Goal: Transaction & Acquisition: Obtain resource

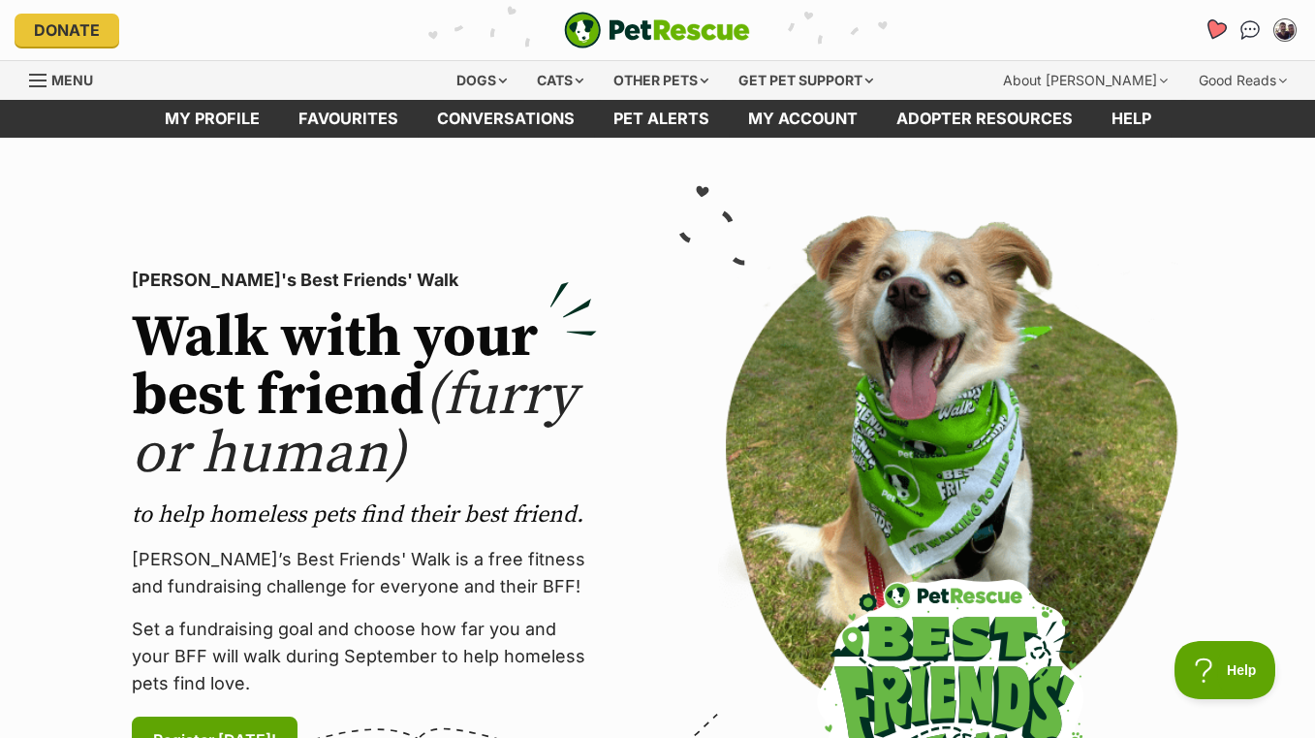
click at [1209, 22] on icon "Favourites" at bounding box center [1215, 29] width 23 height 22
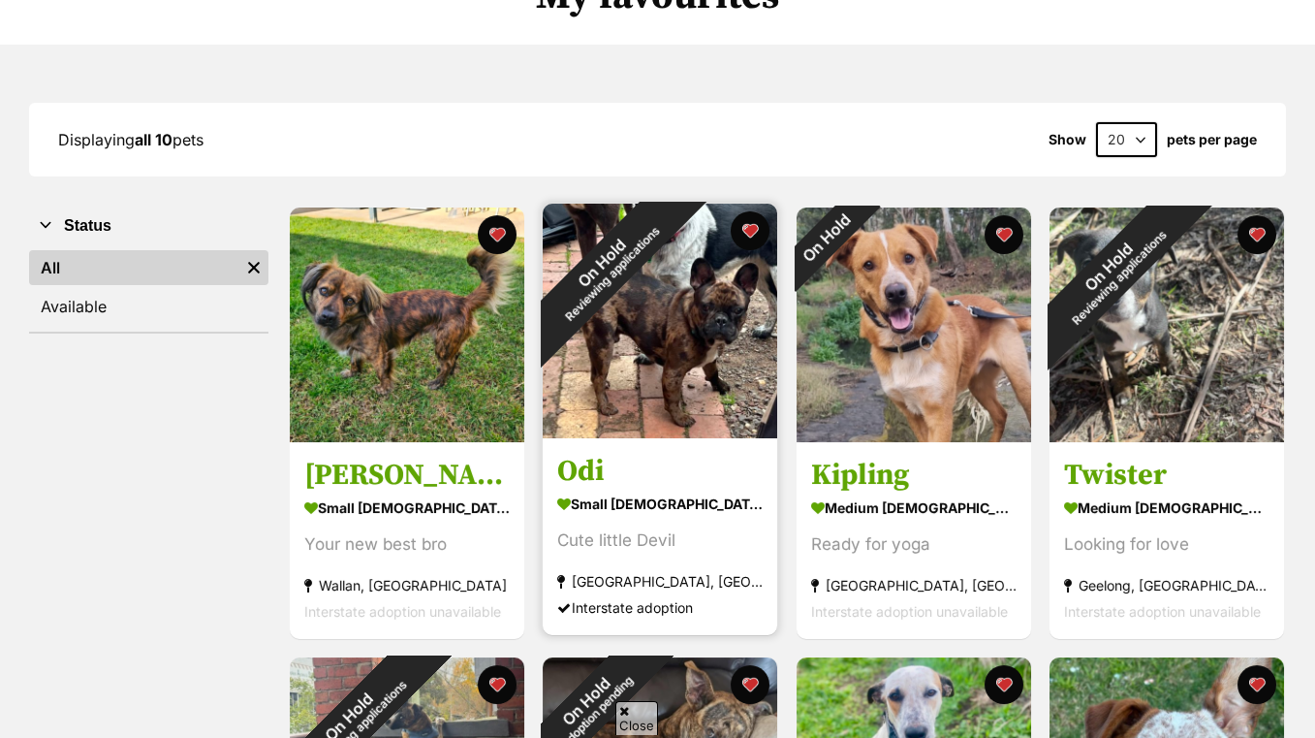
scroll to position [193, 0]
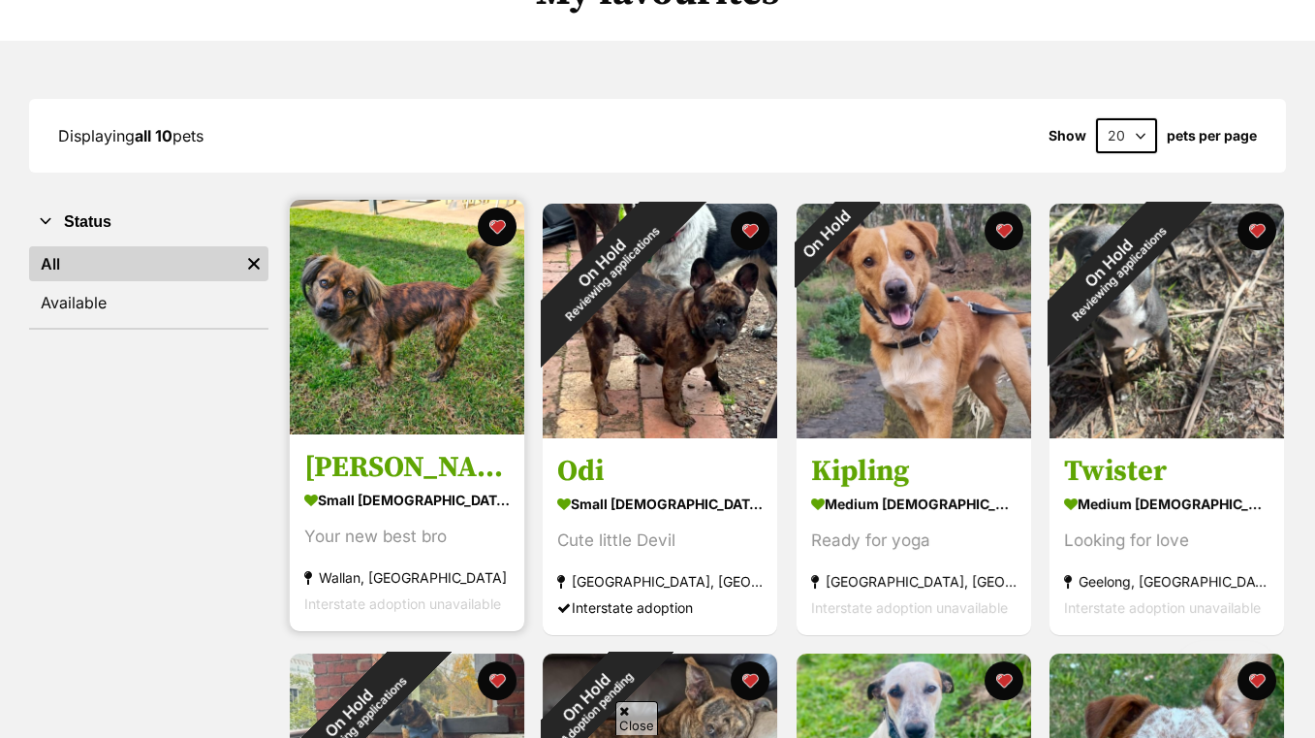
click at [477, 352] on img at bounding box center [407, 317] width 235 height 235
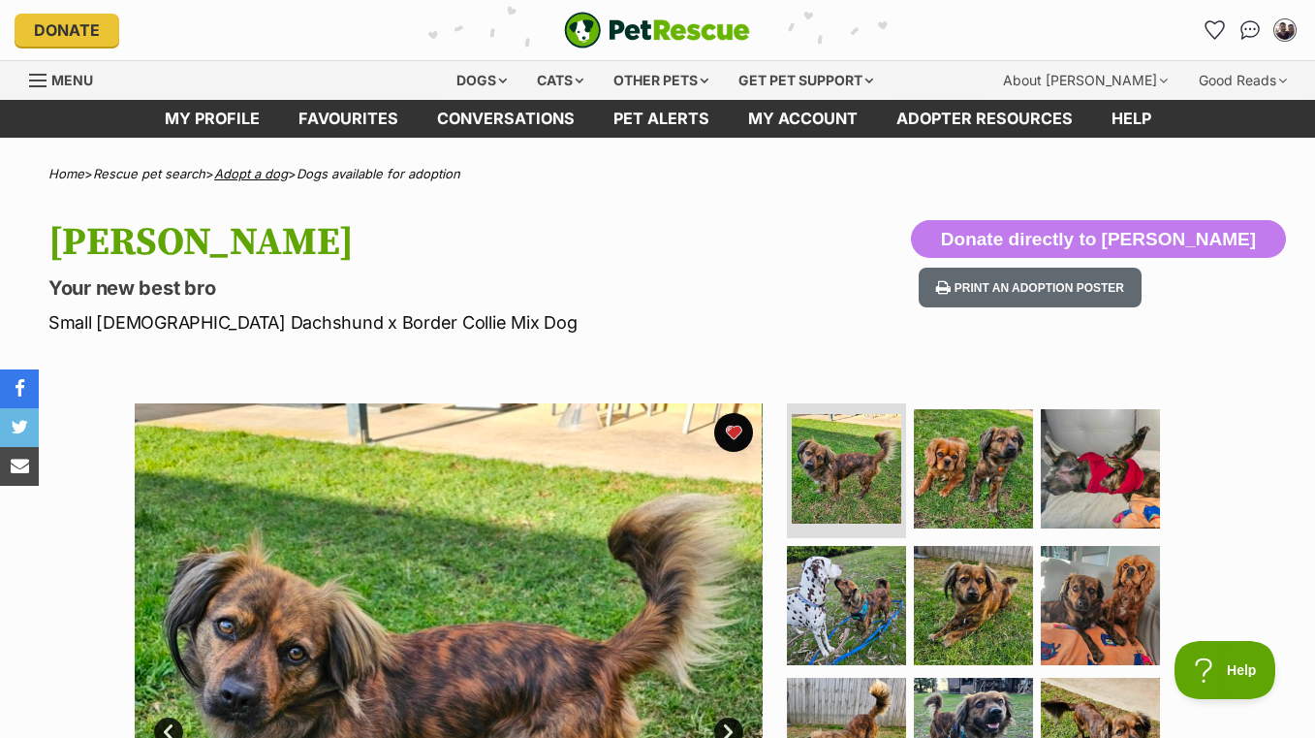
click at [278, 169] on link "Adopt a dog" at bounding box center [251, 174] width 74 height 16
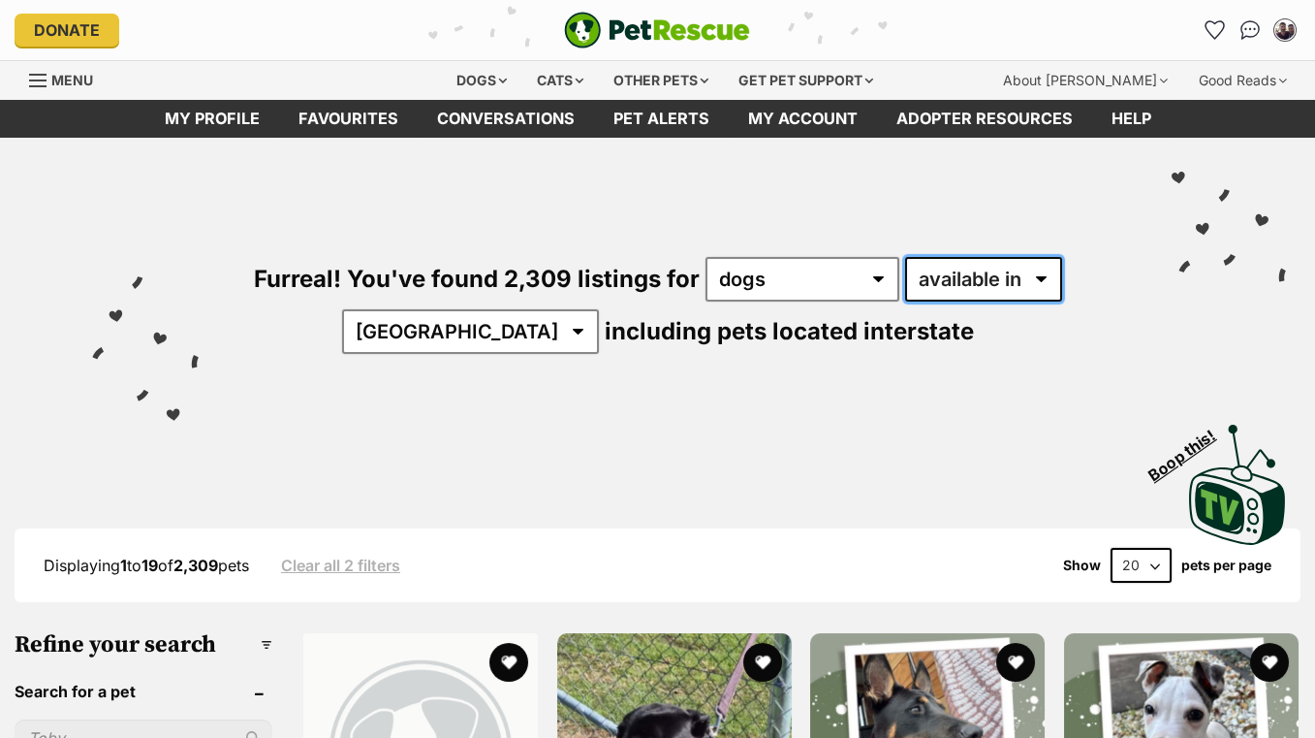
drag, startPoint x: 0, startPoint y: 0, endPoint x: 997, endPoint y: 280, distance: 1036.0
click at [997, 280] on select "available in located in" at bounding box center [983, 279] width 157 height 45
select select "disabled"
click at [905, 257] on select "available in located in" at bounding box center [983, 279] width 157 height 45
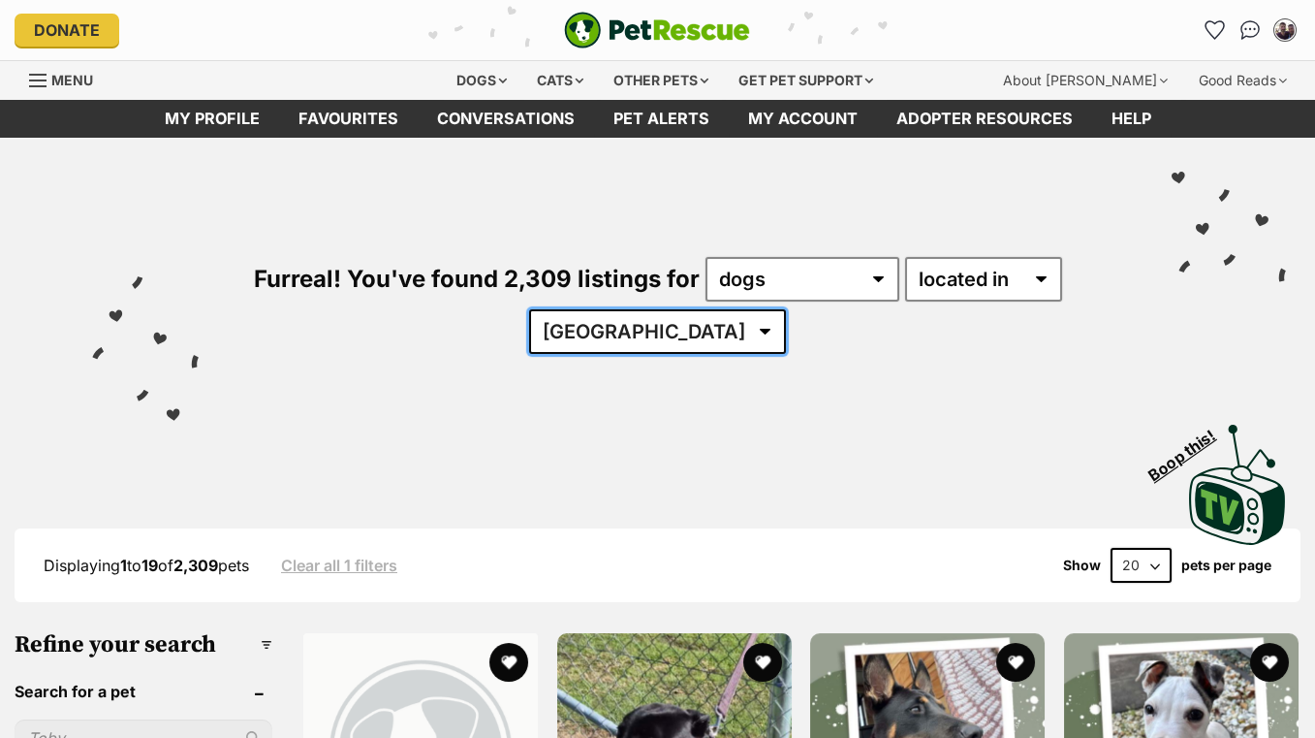
click at [688, 341] on select "Australia ACT NSW QLD SA TAS VIC WA" at bounding box center [657, 331] width 257 height 45
select select "VIC"
click at [588, 309] on select "Australia ACT NSW QLD SA TAS VIC WA" at bounding box center [657, 331] width 257 height 45
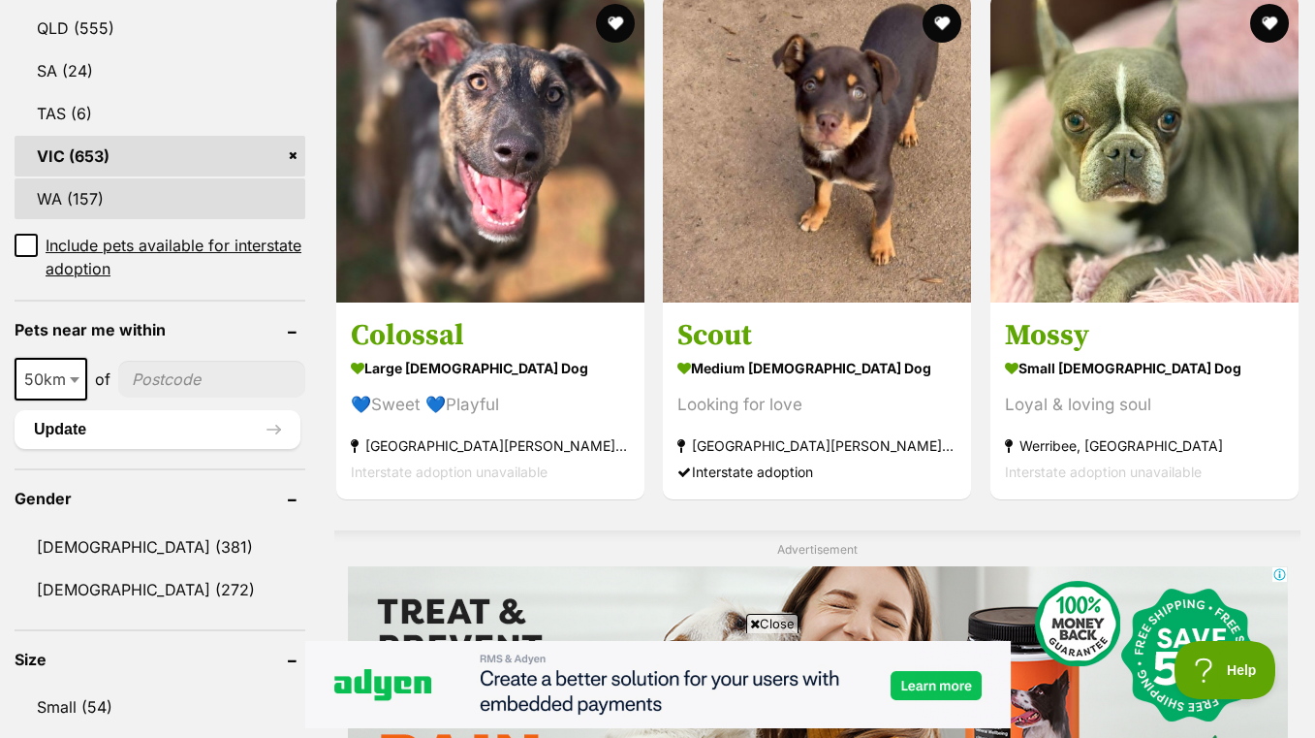
scroll to position [1356, 0]
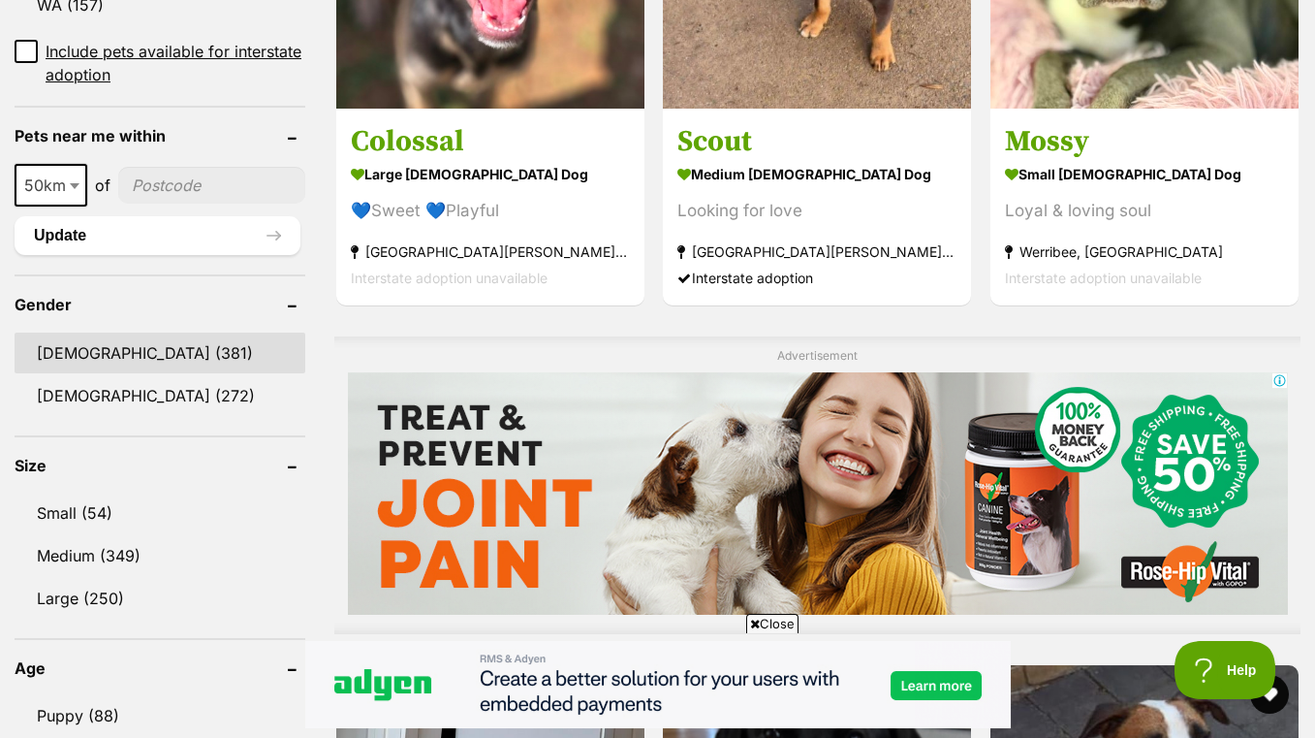
click at [95, 353] on link "Male (381)" at bounding box center [160, 352] width 291 height 41
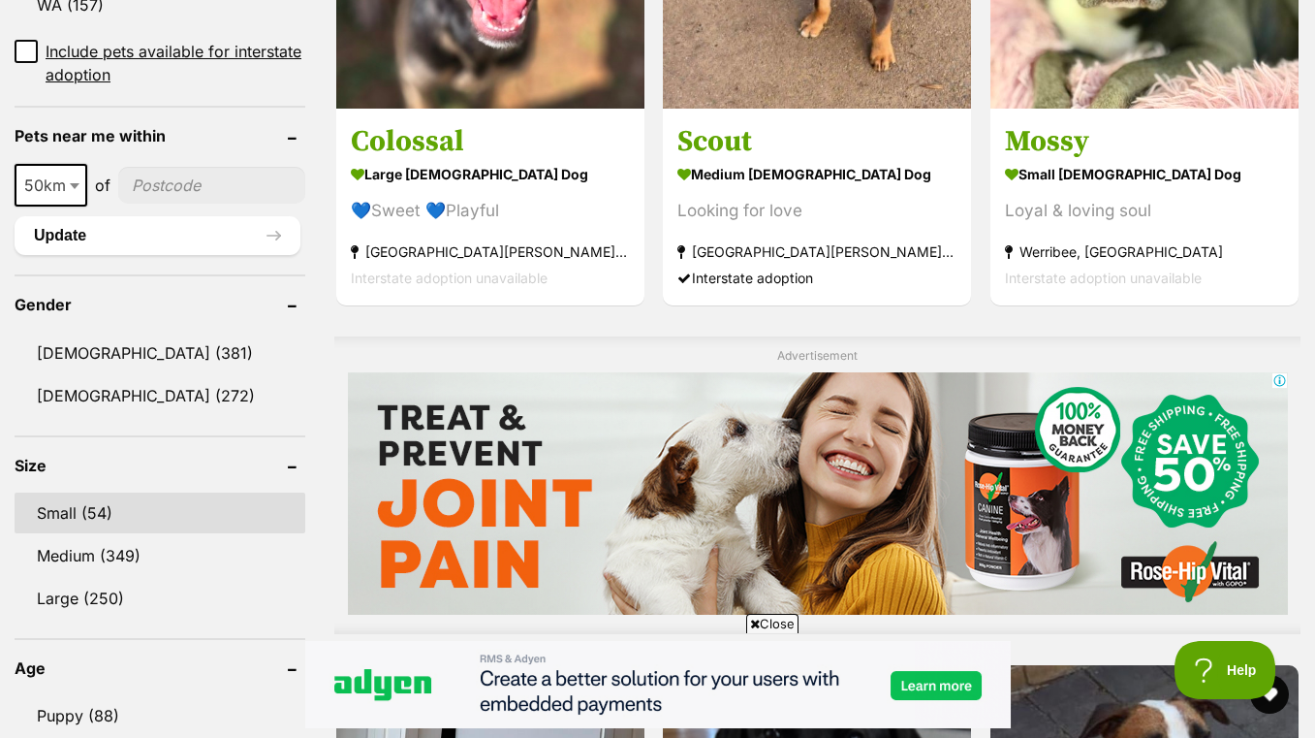
click at [96, 513] on link "Small (54)" at bounding box center [160, 512] width 291 height 41
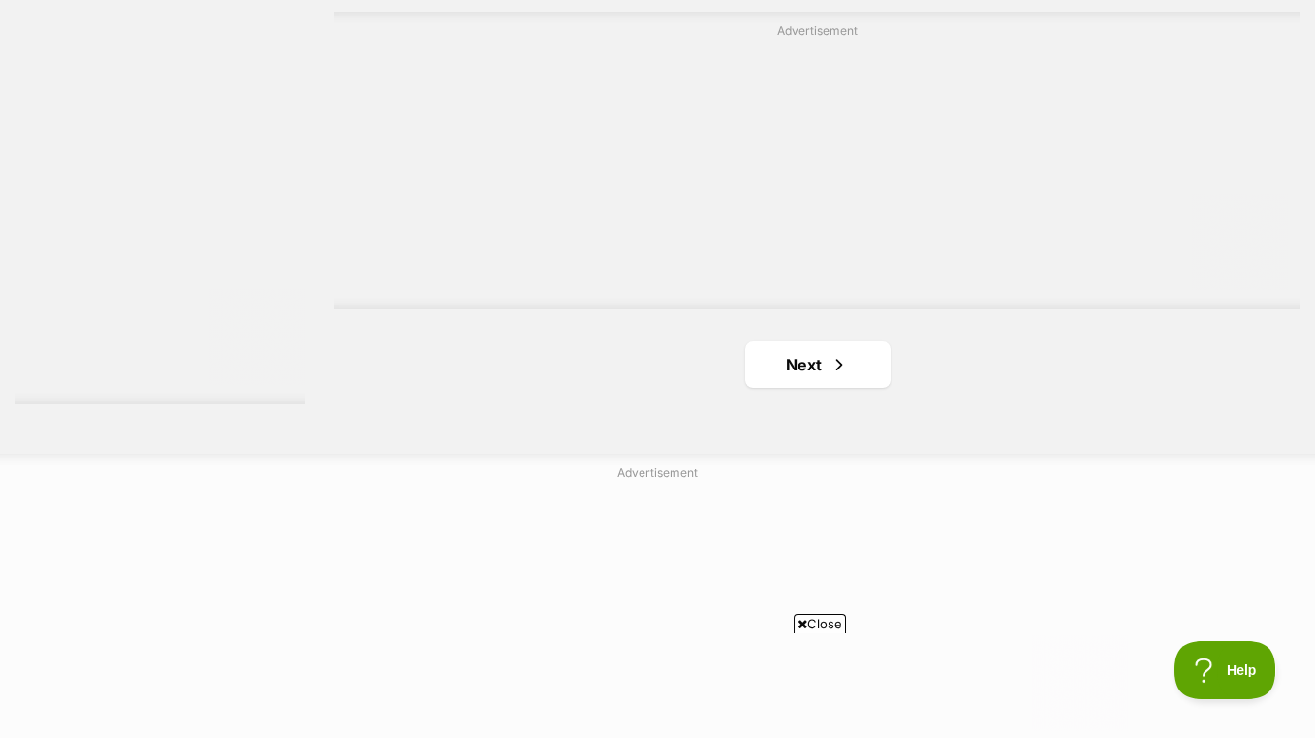
scroll to position [5040, 0]
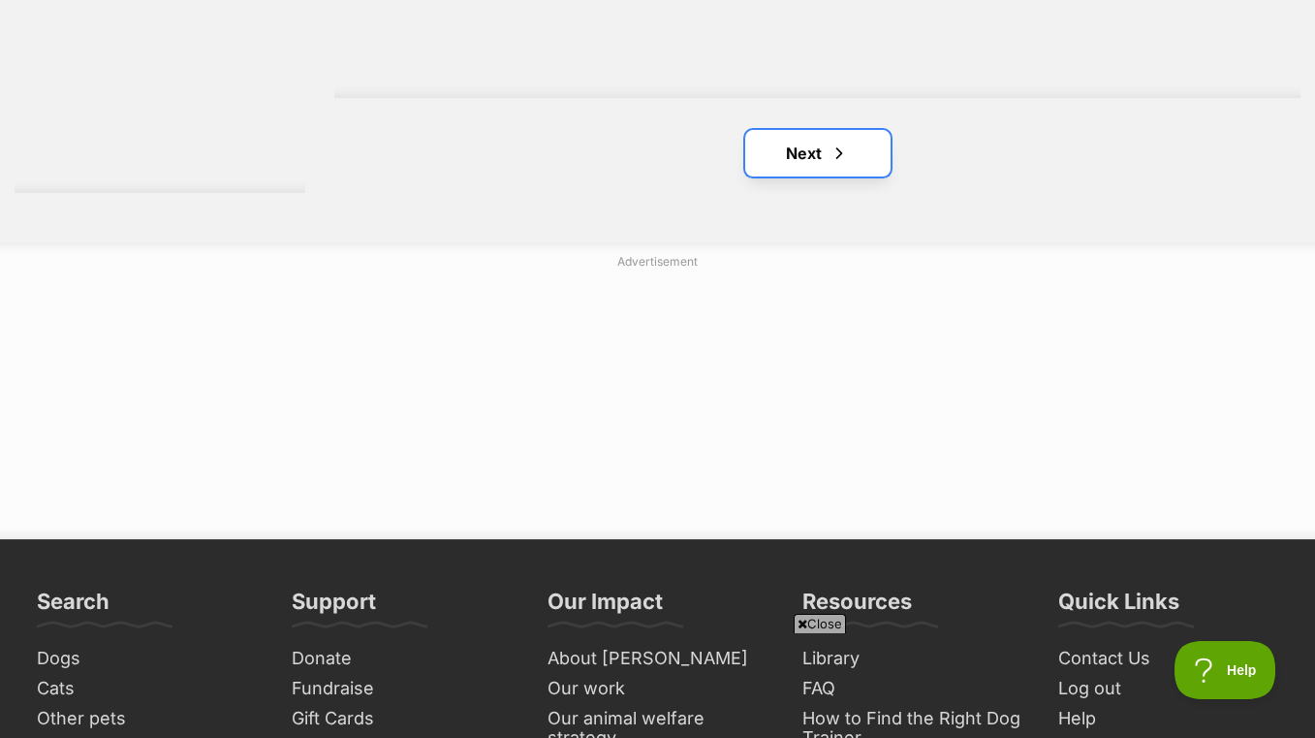
click at [819, 144] on link "Next" at bounding box center [817, 153] width 145 height 47
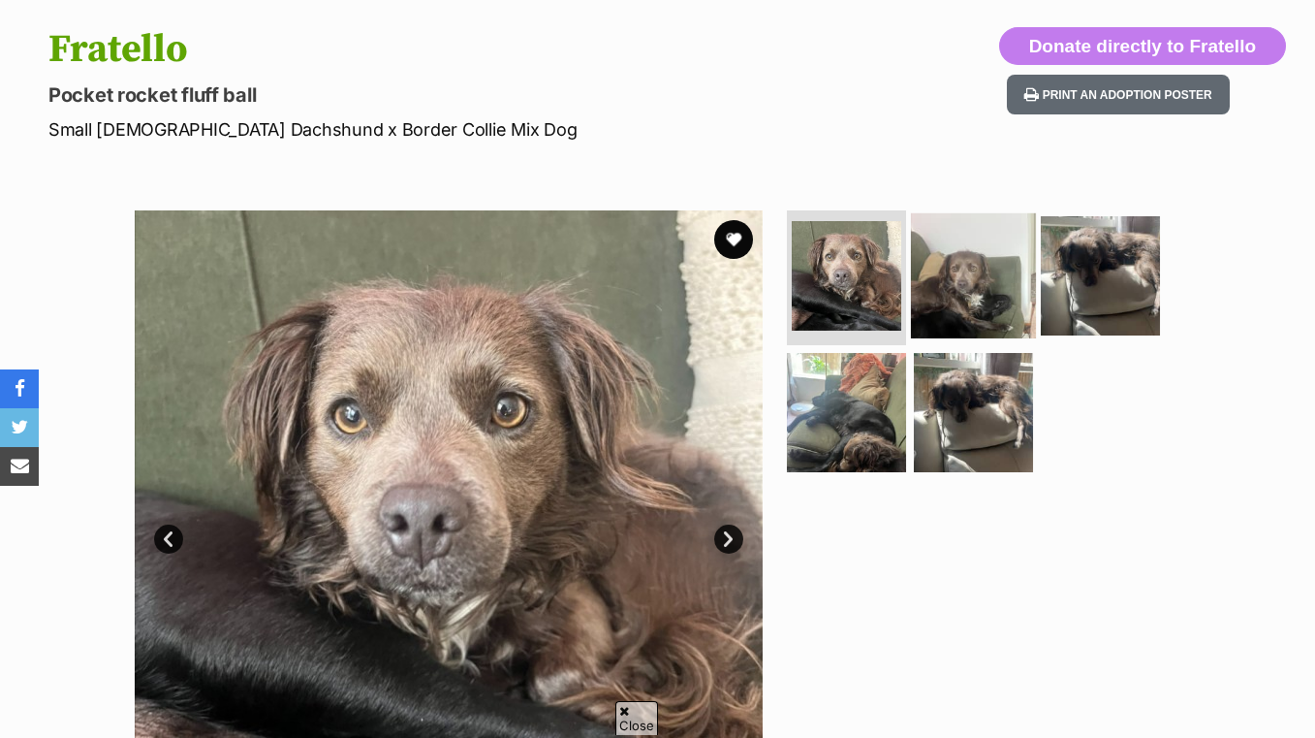
click at [993, 269] on img at bounding box center [973, 274] width 125 height 125
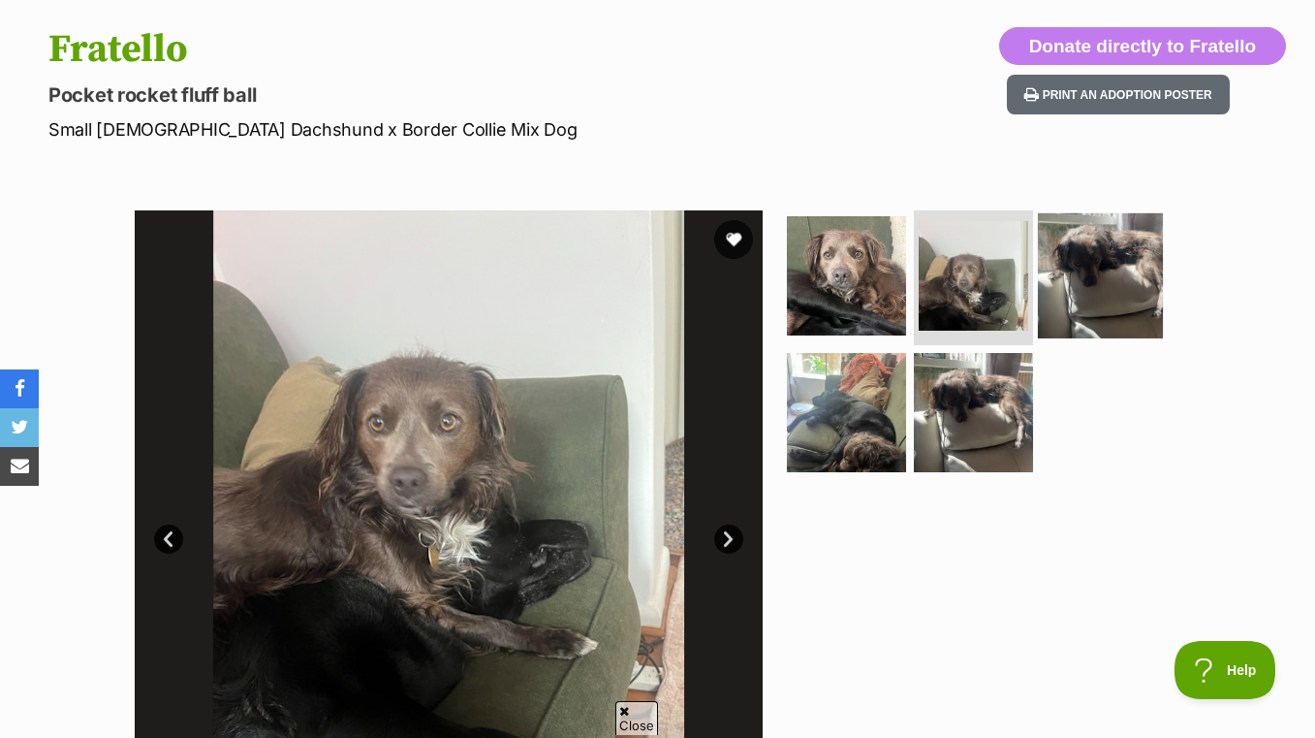
click at [1103, 266] on img at bounding box center [1100, 274] width 125 height 125
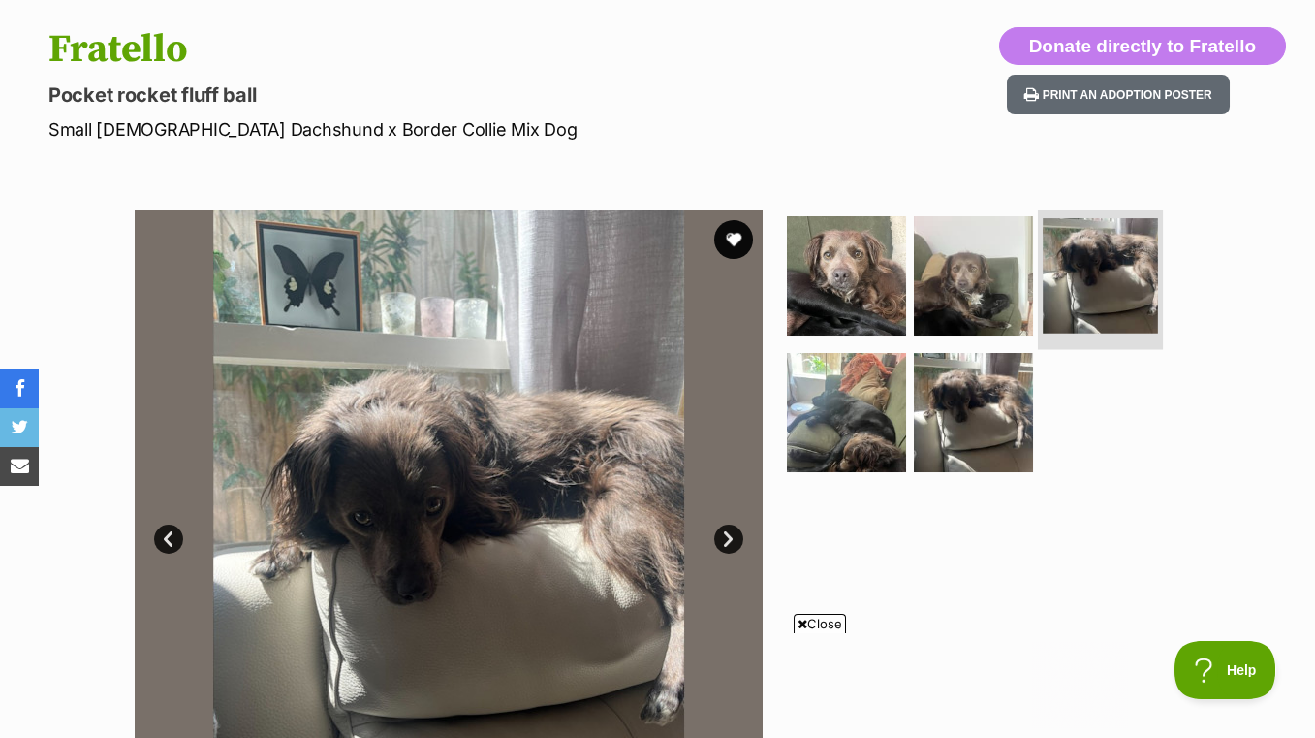
scroll to position [387, 0]
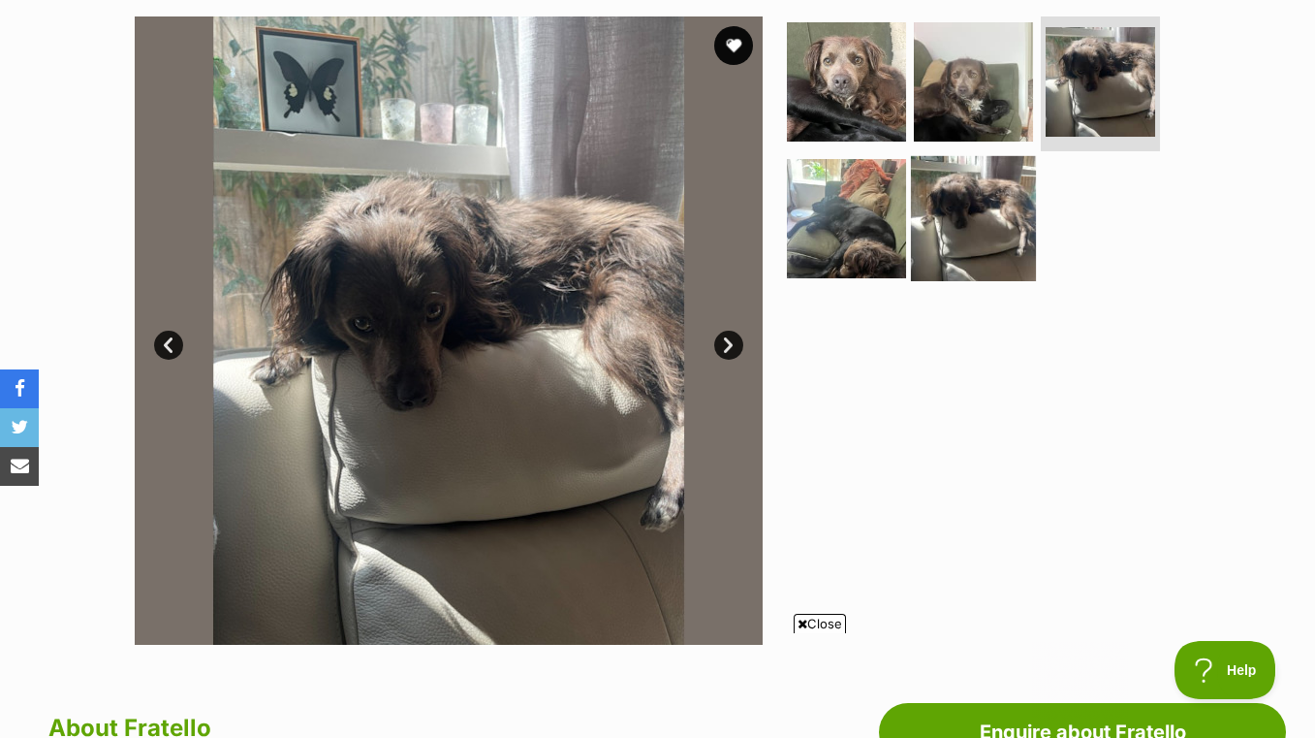
click at [999, 232] on img at bounding box center [973, 218] width 125 height 125
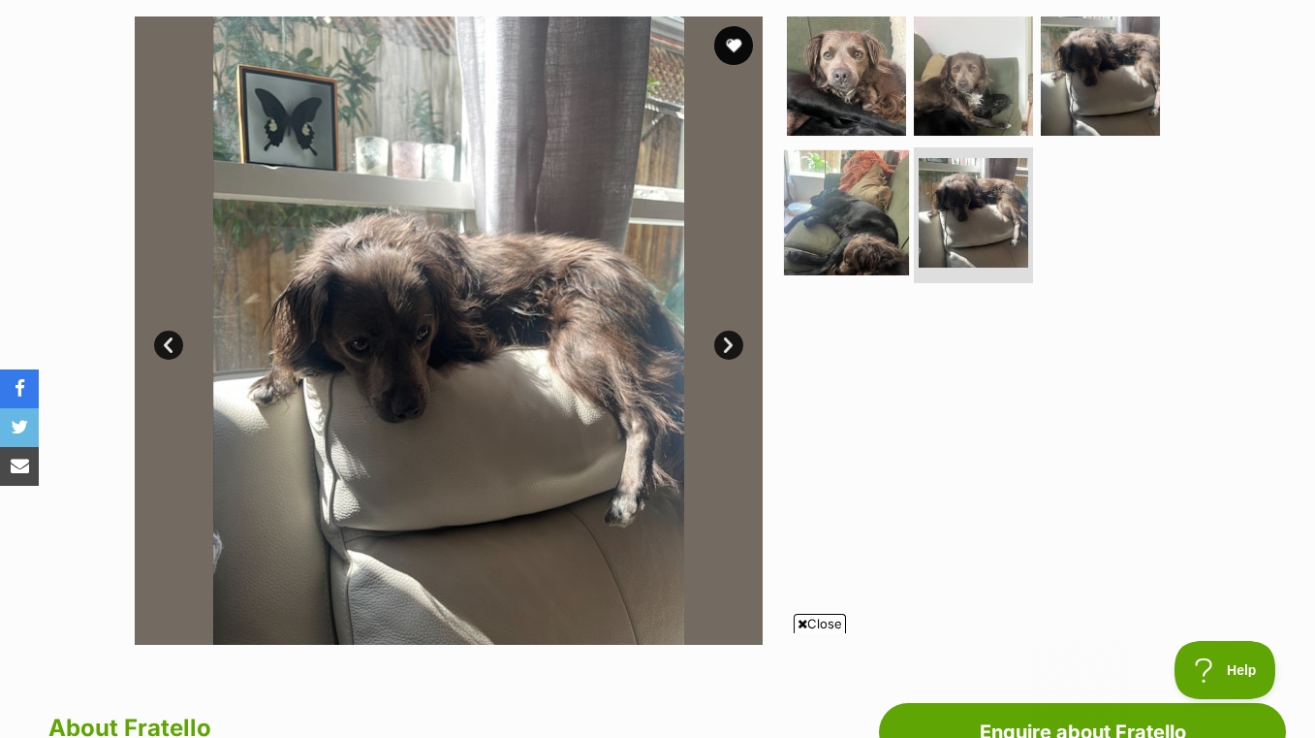
click at [845, 207] on img at bounding box center [846, 212] width 125 height 125
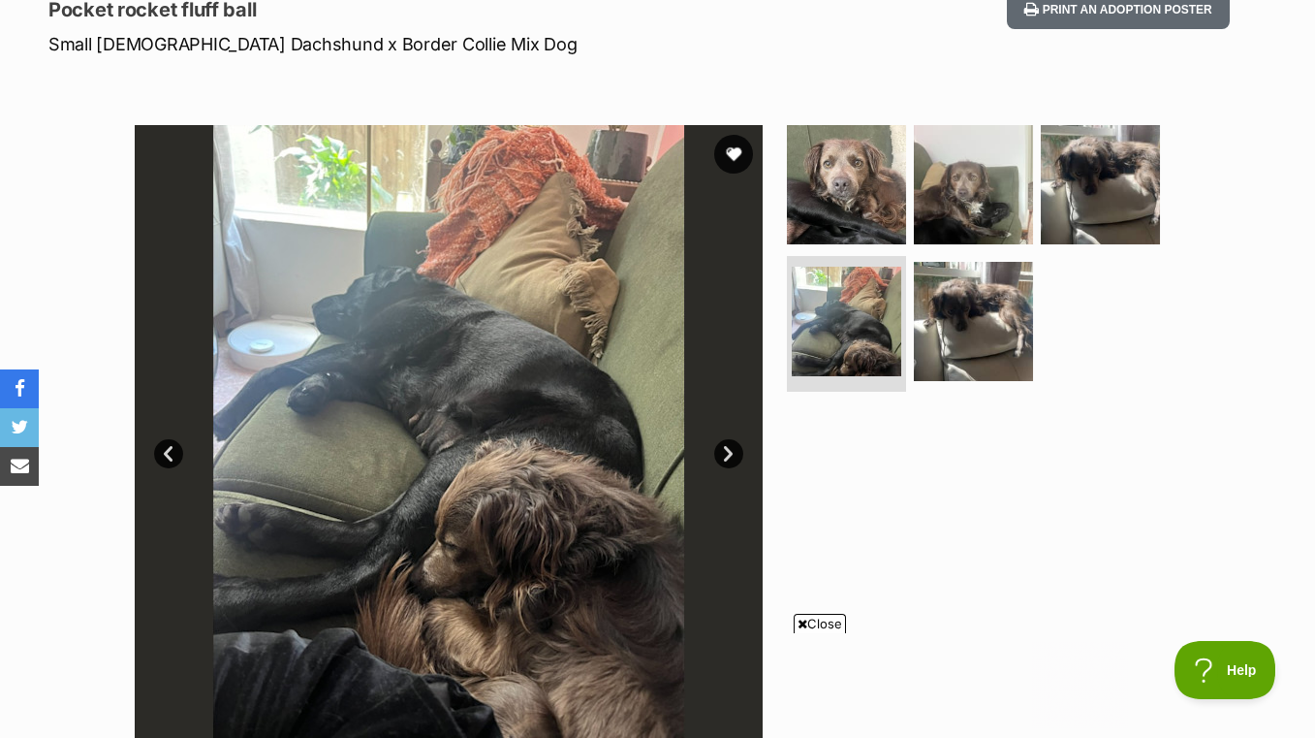
scroll to position [193, 0]
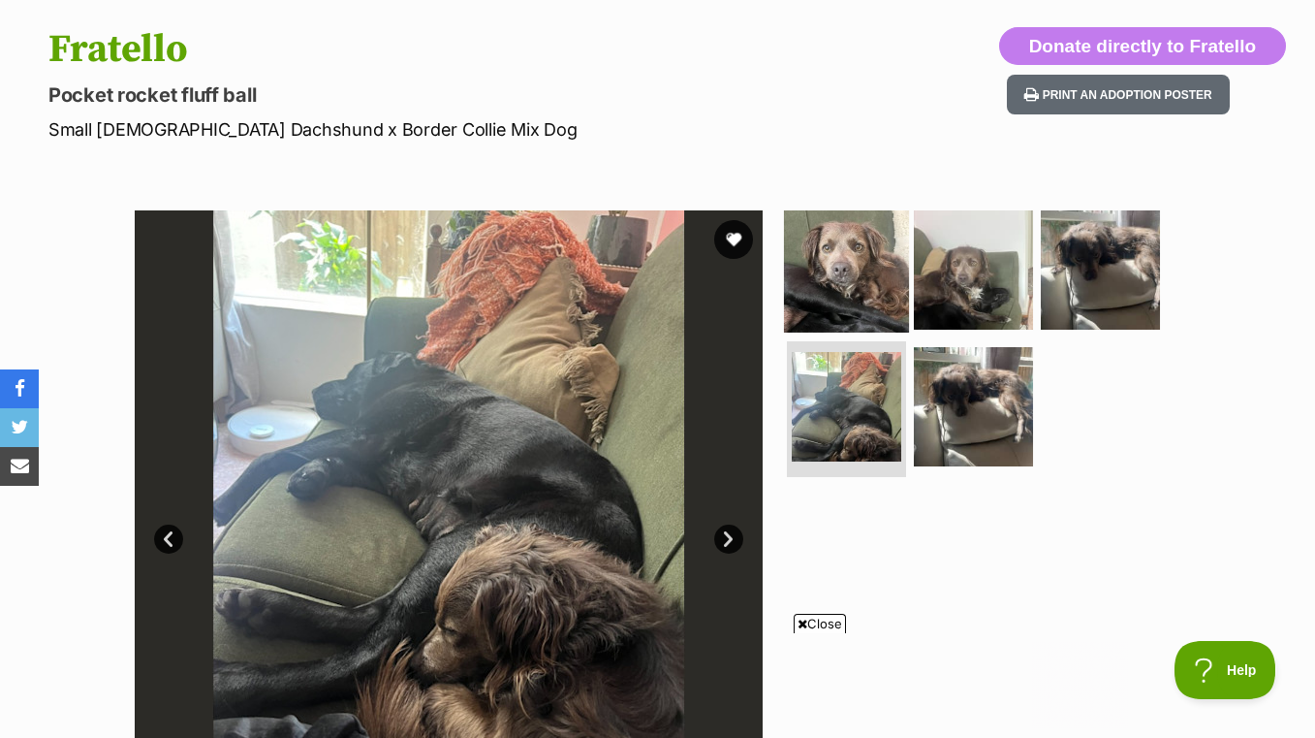
click at [863, 238] on img at bounding box center [846, 268] width 125 height 125
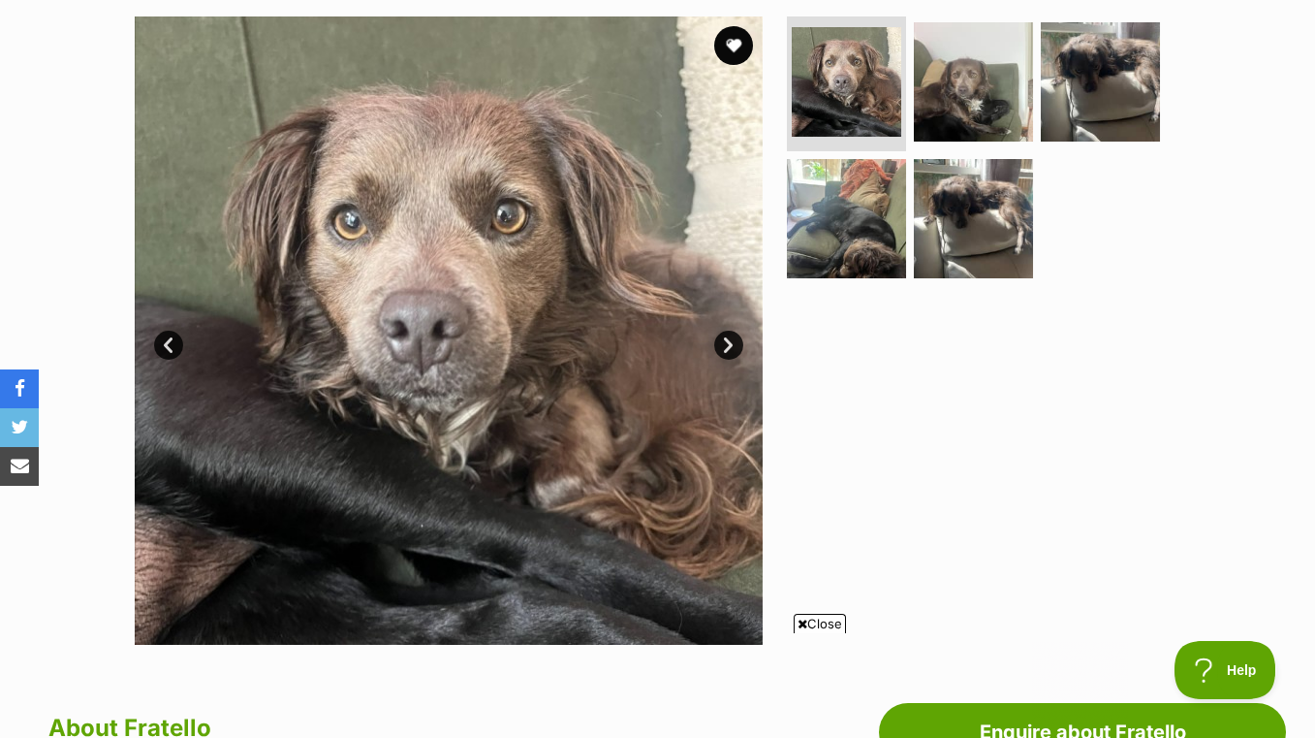
scroll to position [0, 0]
click at [721, 346] on link "Next" at bounding box center [728, 345] width 29 height 29
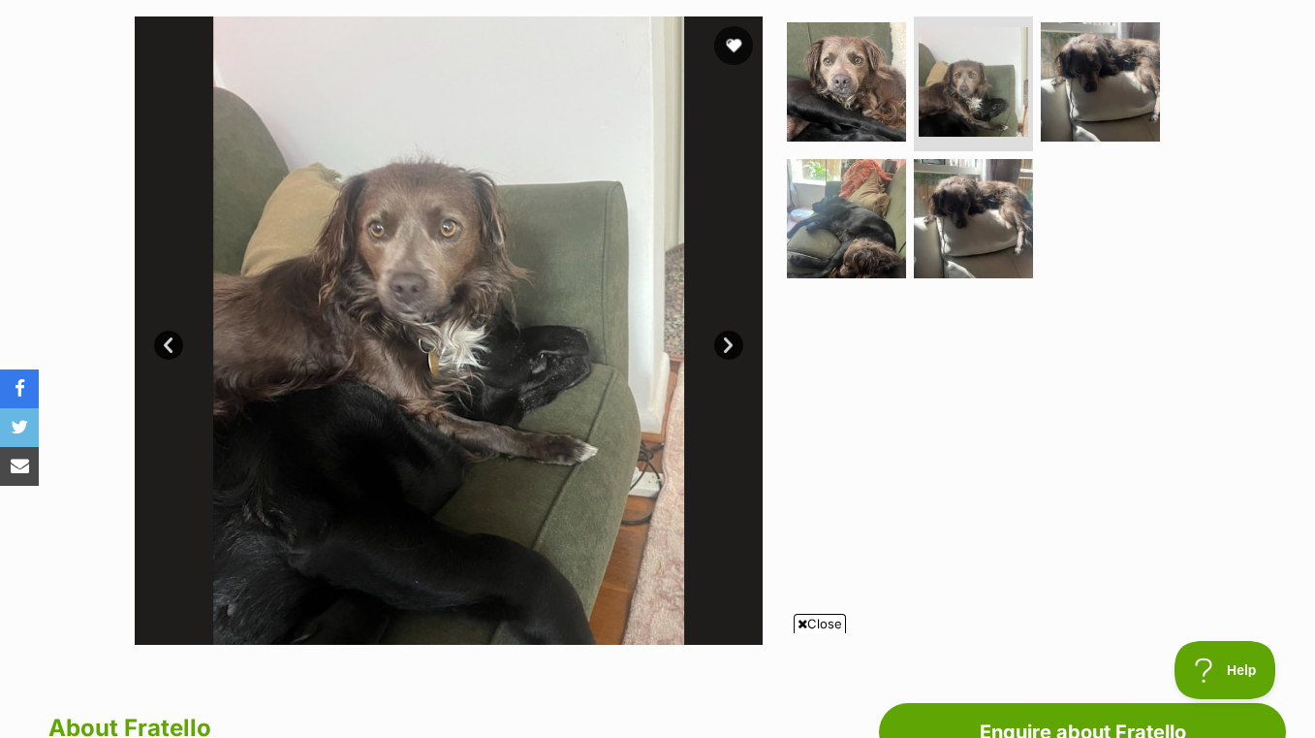
click at [721, 346] on link "Next" at bounding box center [728, 345] width 29 height 29
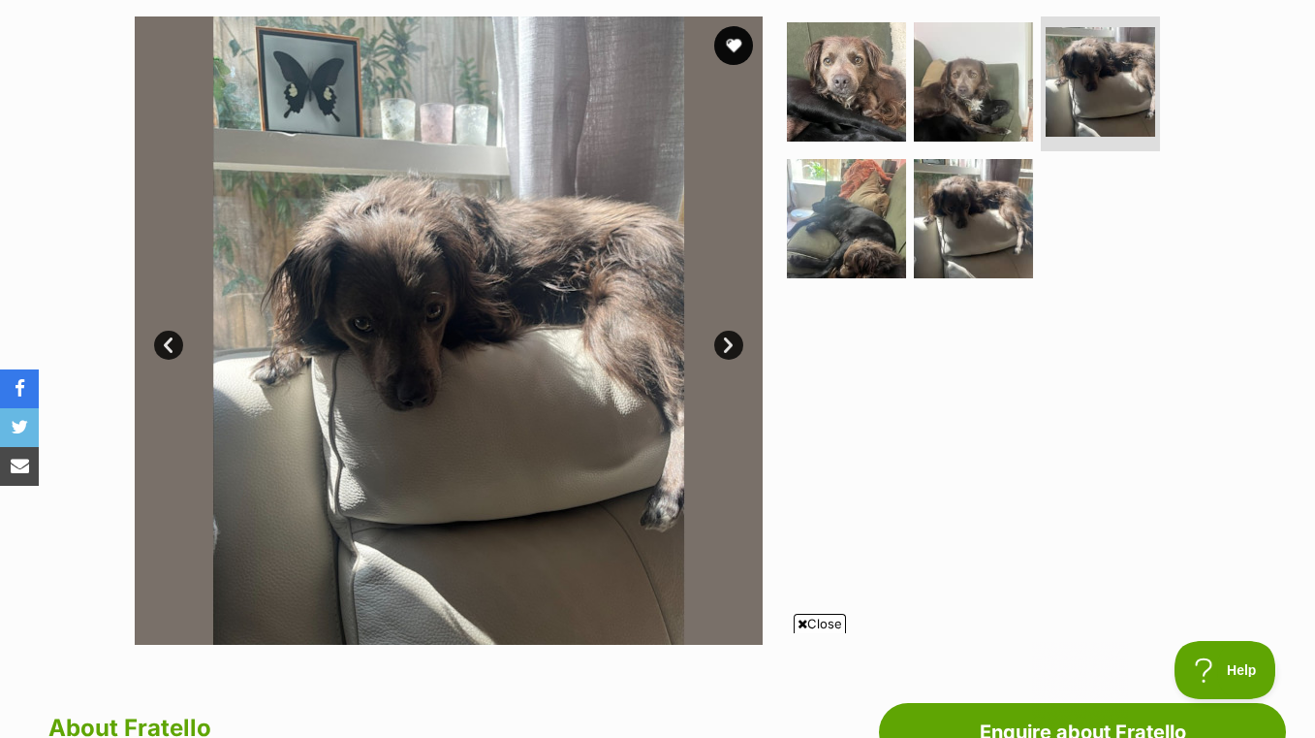
click at [721, 346] on link "Next" at bounding box center [728, 345] width 29 height 29
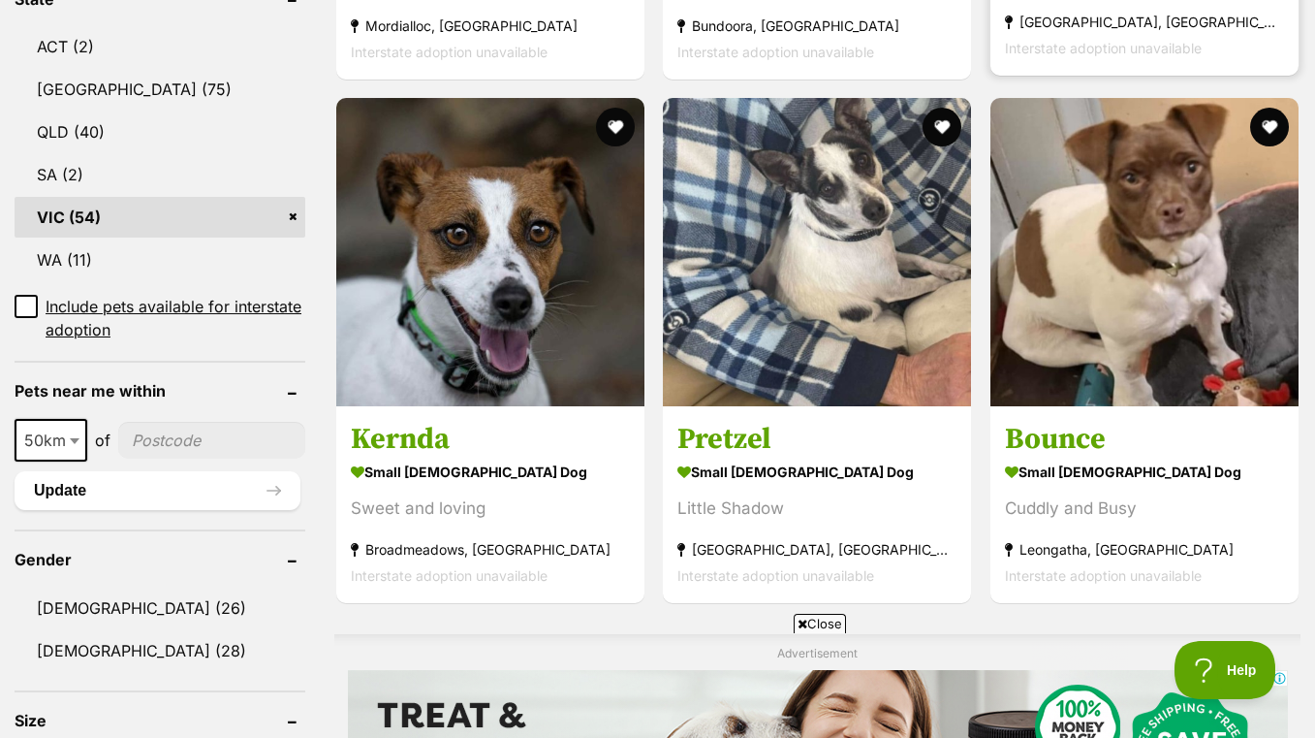
scroll to position [1259, 0]
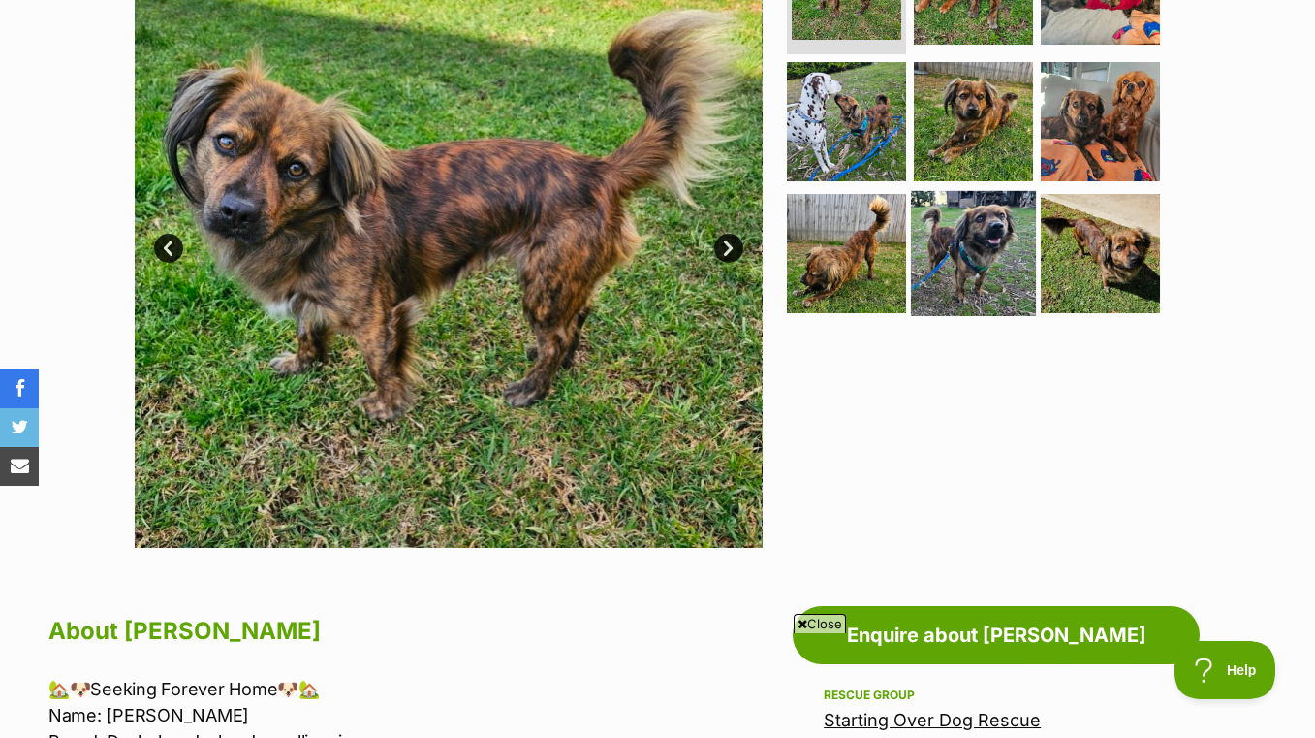
click at [974, 222] on img at bounding box center [973, 253] width 125 height 125
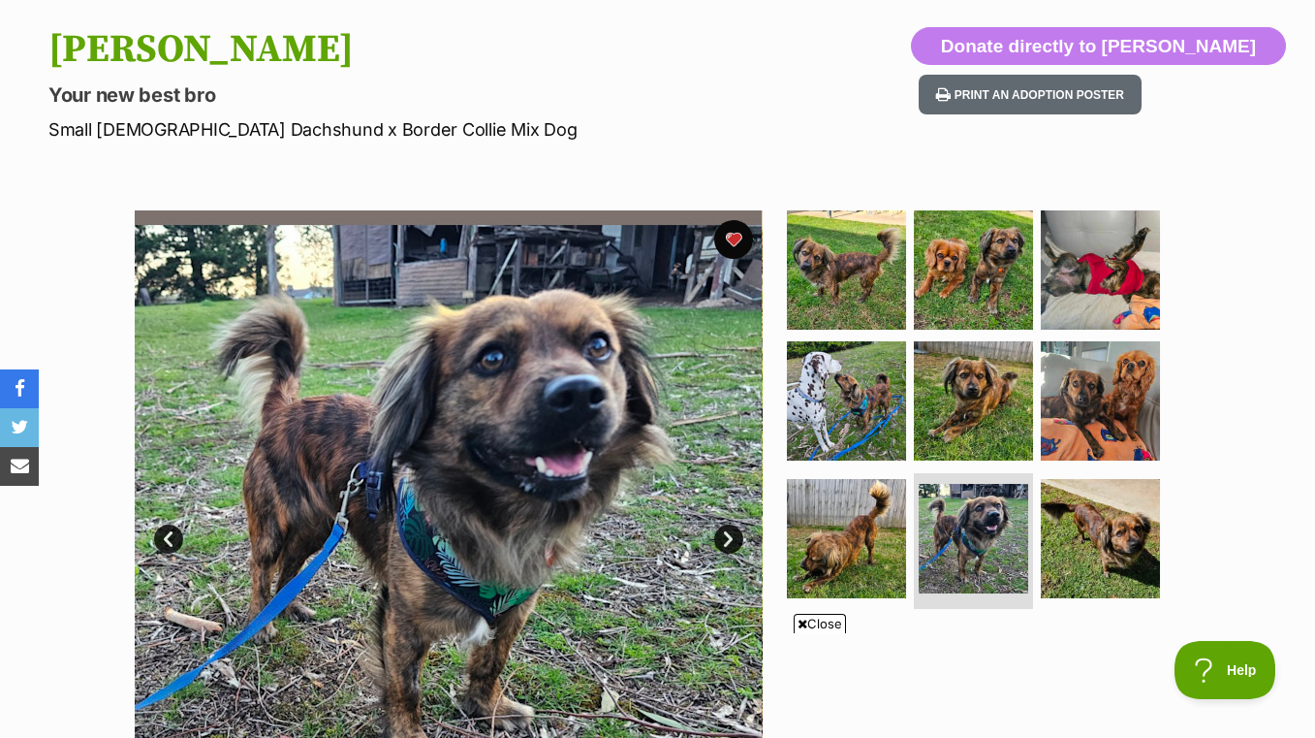
scroll to position [387, 0]
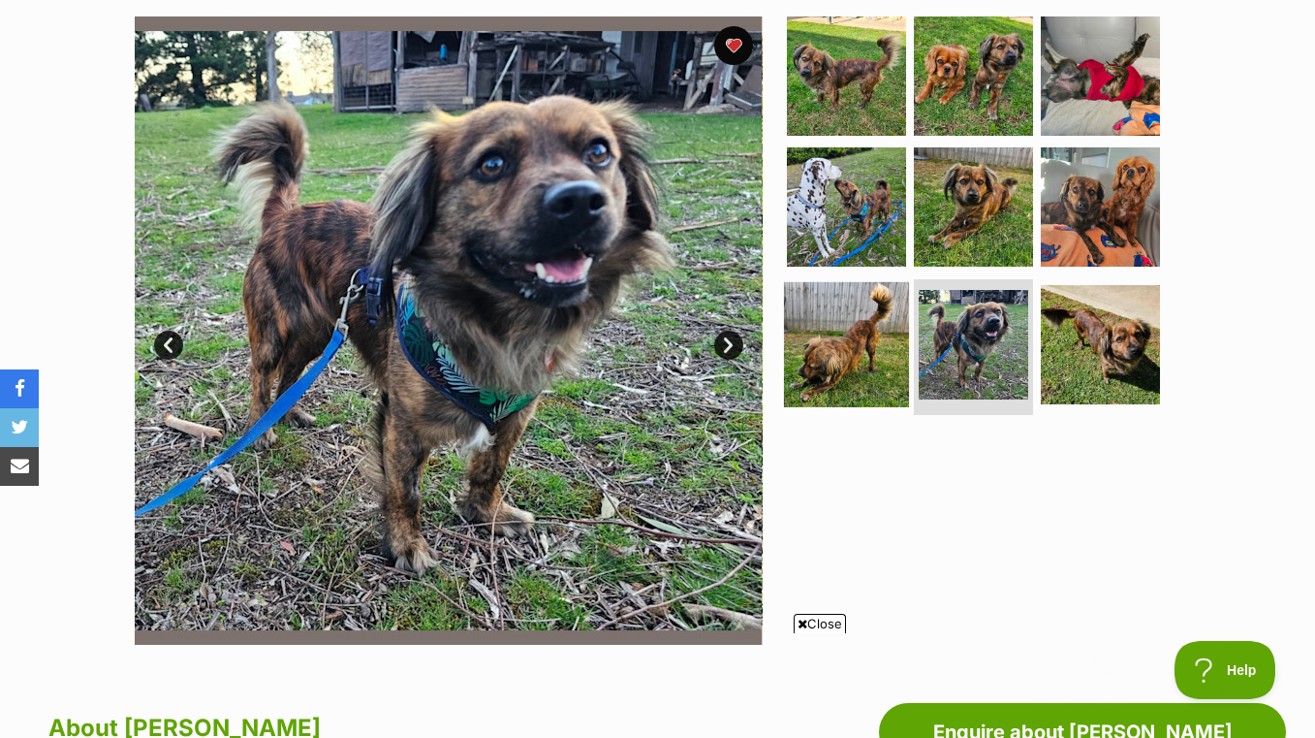
click at [830, 339] on img at bounding box center [846, 344] width 125 height 125
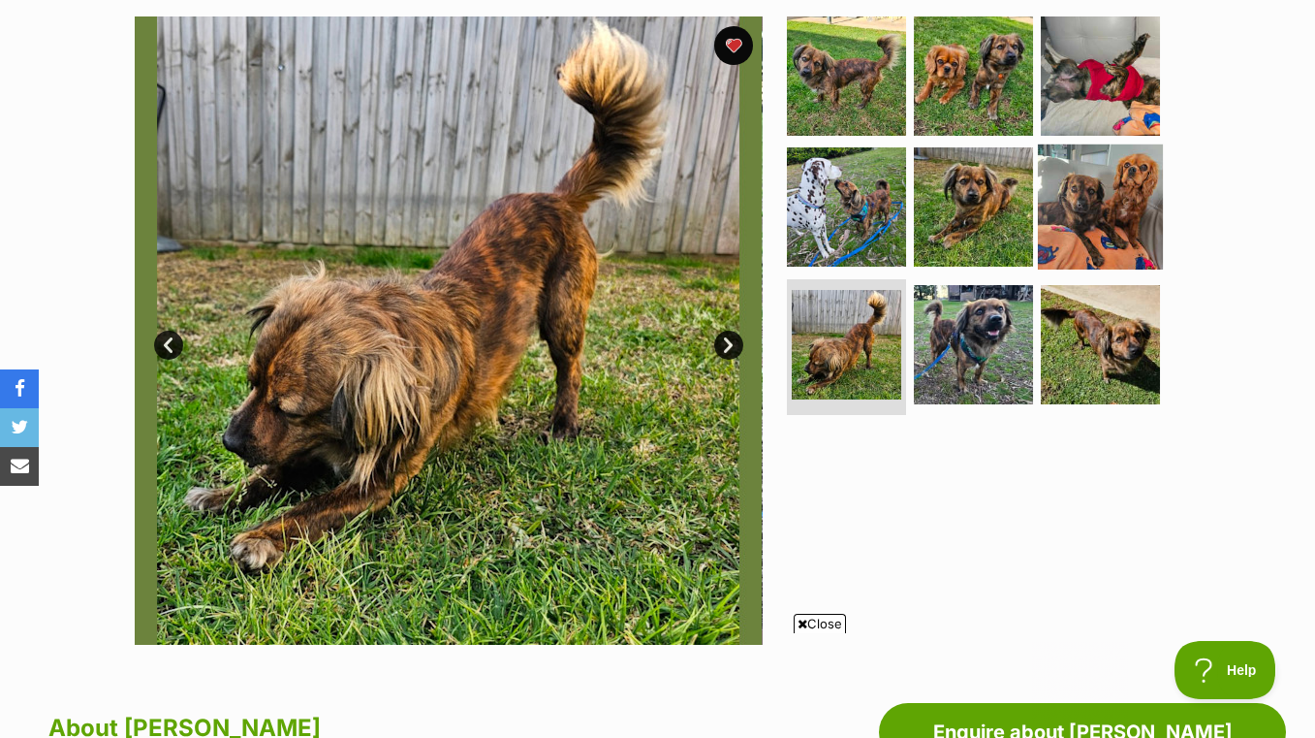
click at [1123, 227] on img at bounding box center [1100, 206] width 125 height 125
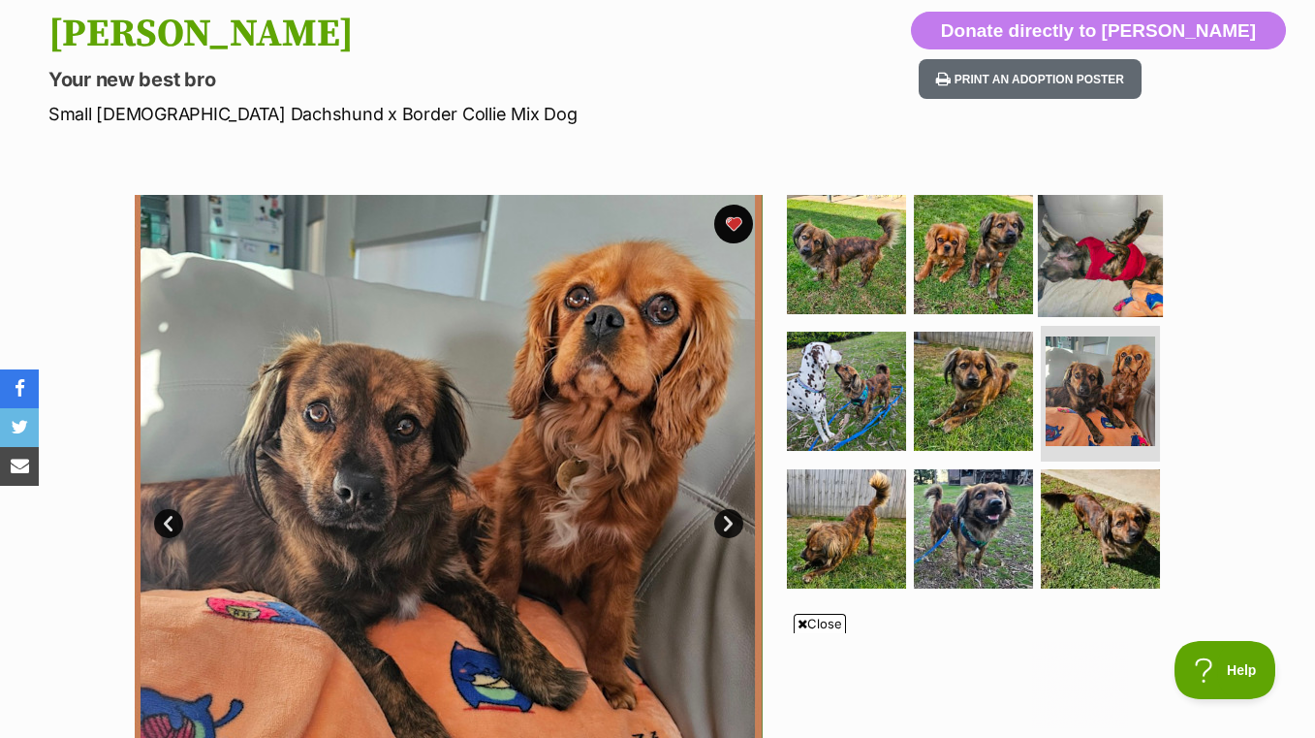
scroll to position [193, 0]
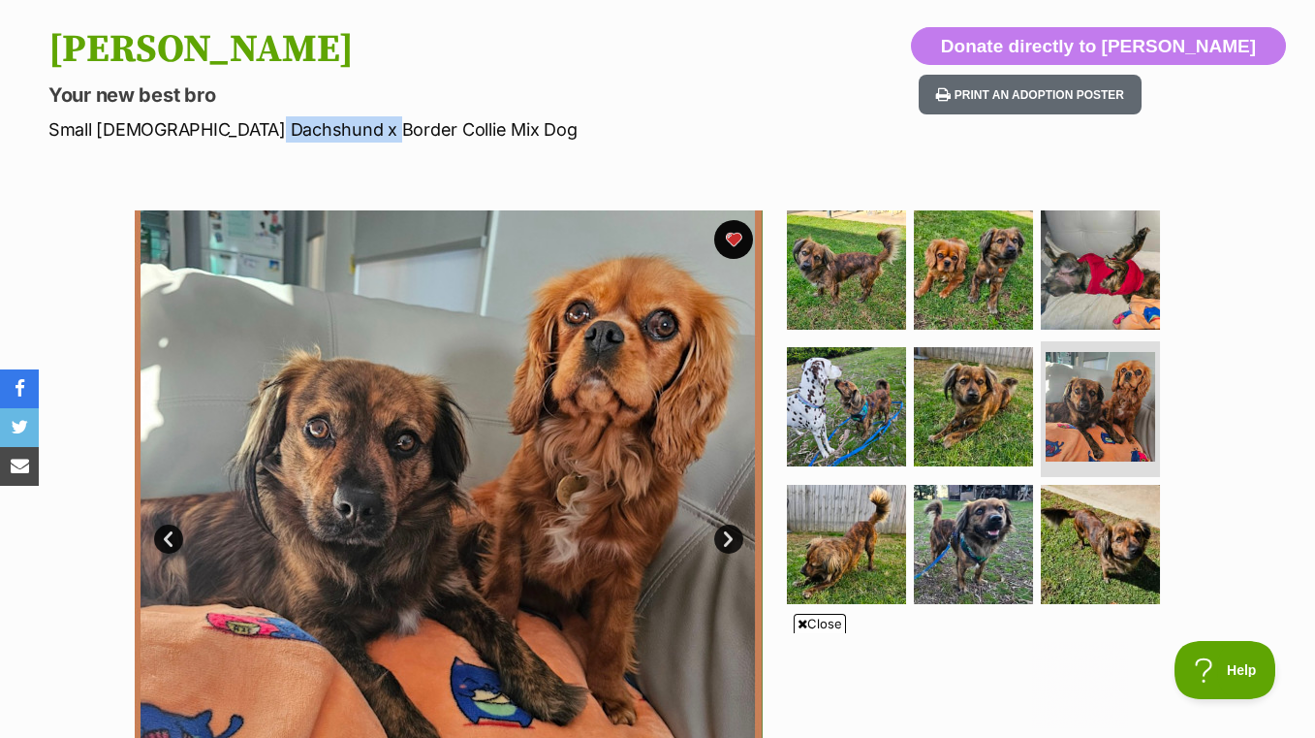
drag, startPoint x: 251, startPoint y: 128, endPoint x: 350, endPoint y: 121, distance: 99.1
click at [350, 121] on p "Small Male Dachshund x Border Collie Mix Dog" at bounding box center [425, 129] width 754 height 26
copy p "Border Collie"
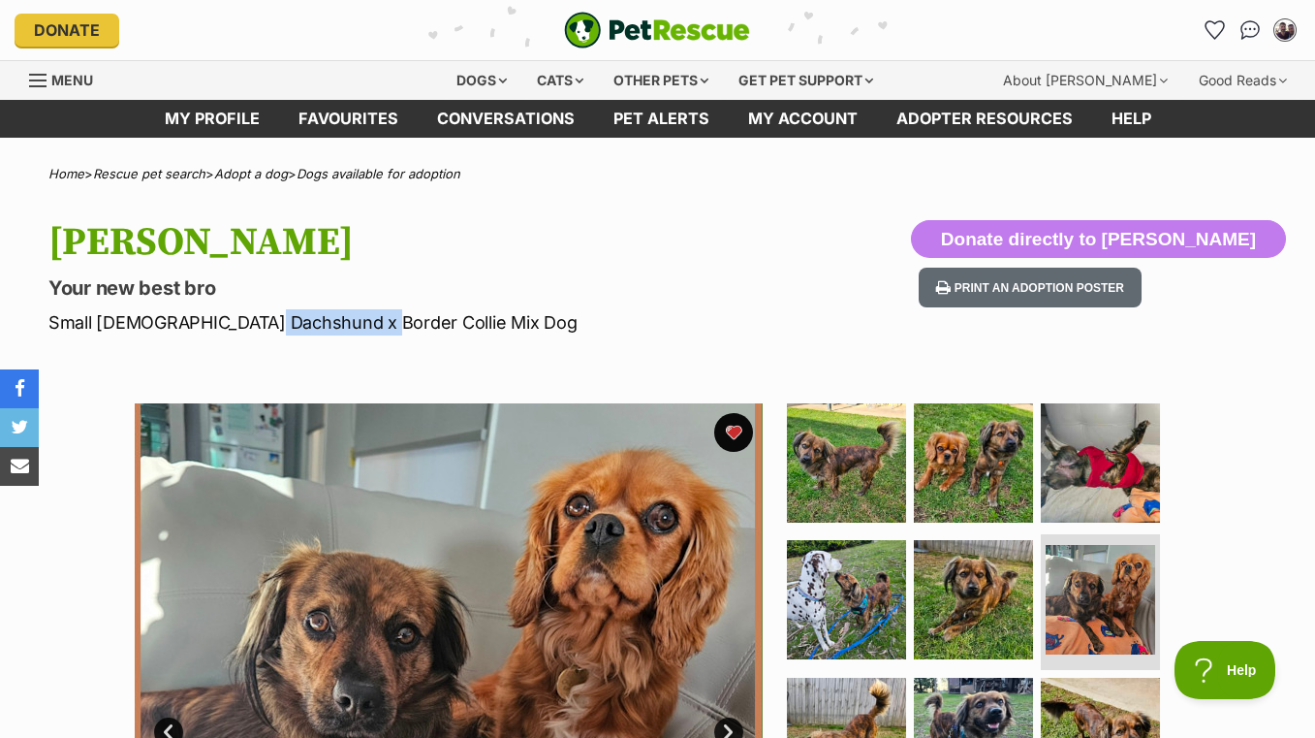
scroll to position [0, 0]
